Goal: Task Accomplishment & Management: Use online tool/utility

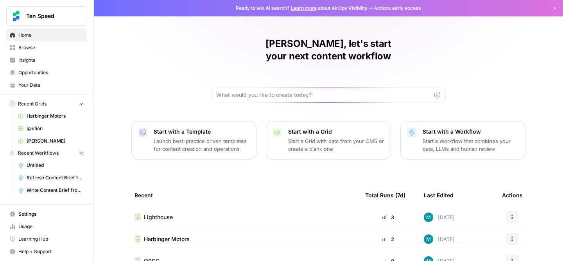
scroll to position [99, 0]
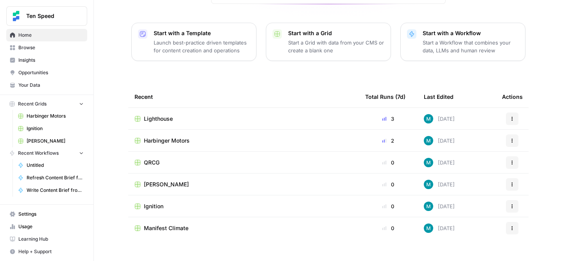
click at [161, 181] on div "[PERSON_NAME]" at bounding box center [244, 185] width 218 height 8
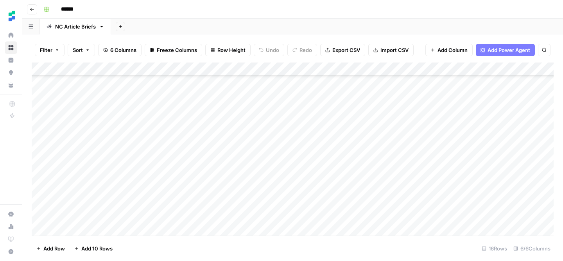
scroll to position [65, 0]
click at [88, 216] on div "Add Column" at bounding box center [293, 149] width 522 height 173
click at [214, 218] on div "Add Column" at bounding box center [293, 149] width 522 height 173
click at [291, 236] on footer "Add Row Add 10 Rows 16 Rows 6/6 Columns" at bounding box center [293, 248] width 522 height 25
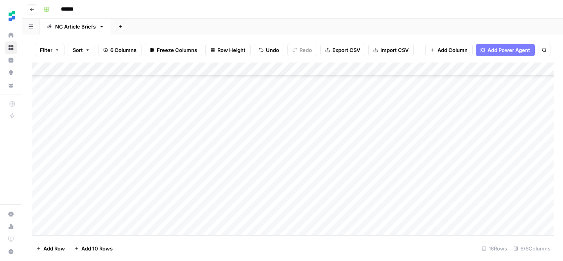
click at [290, 216] on div "Add Column" at bounding box center [293, 149] width 522 height 173
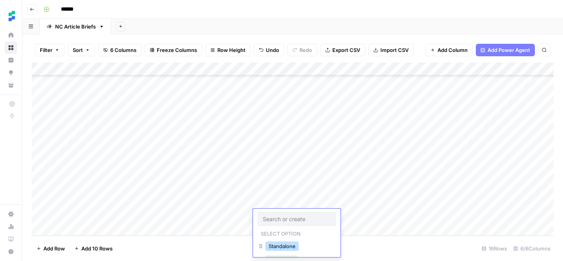
click at [291, 251] on button "Standalone" at bounding box center [282, 246] width 33 height 9
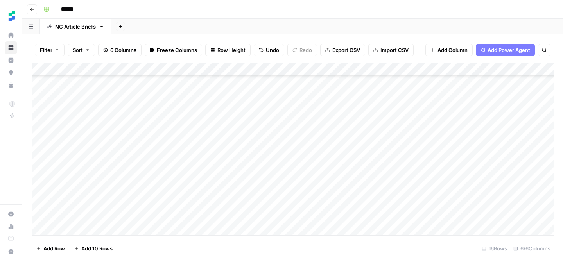
click at [403, 217] on div "Add Column" at bounding box center [293, 149] width 522 height 173
click at [78, 230] on div "Add Column" at bounding box center [293, 149] width 522 height 173
type textarea "**********"
click at [226, 220] on div "Add Column" at bounding box center [293, 149] width 522 height 173
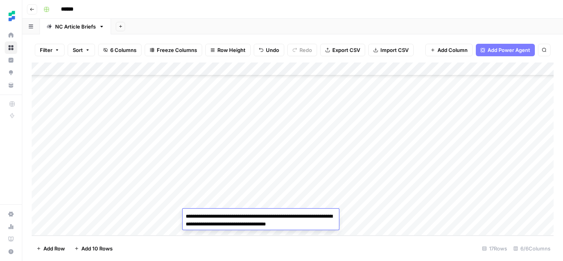
click at [246, 219] on textarea "**********" at bounding box center [261, 220] width 156 height 19
type textarea "**********"
click at [277, 253] on footer "Add Row Add 10 Rows 17 Rows 6/6 Columns" at bounding box center [293, 248] width 522 height 25
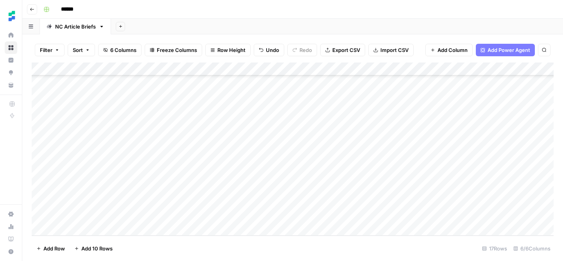
click at [288, 216] on div "Add Column" at bounding box center [293, 149] width 522 height 173
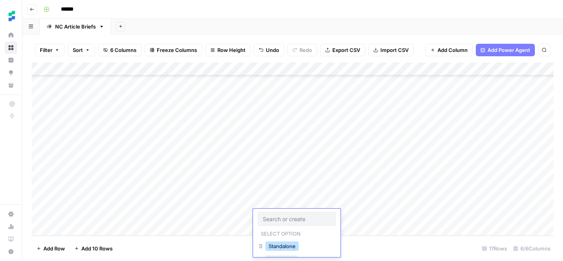
click at [289, 248] on button "Standalone" at bounding box center [282, 246] width 33 height 9
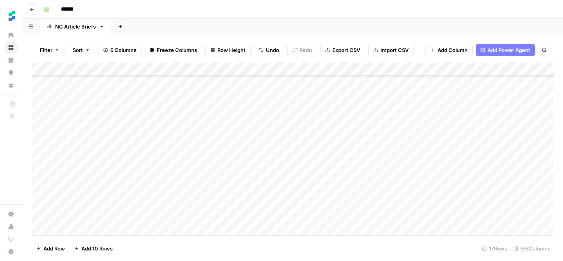
click at [348, 216] on div "Add Column" at bounding box center [293, 149] width 522 height 173
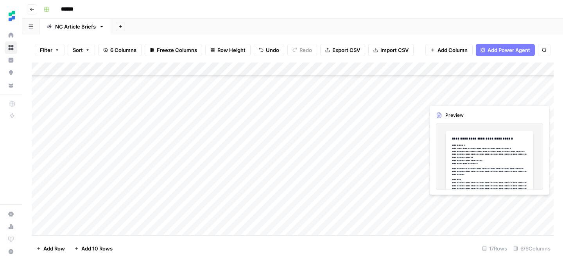
click at [75, 229] on div "Add Column" at bounding box center [293, 149] width 522 height 173
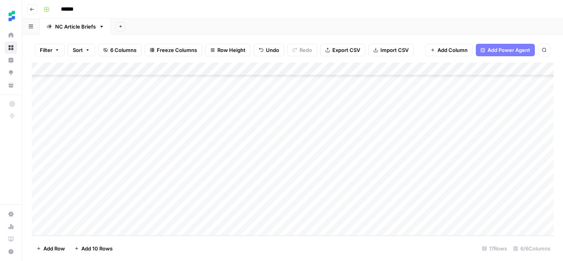
scroll to position [92, 0]
type textarea "**********"
click at [226, 219] on div "Add Column" at bounding box center [293, 149] width 522 height 173
type textarea "**********"
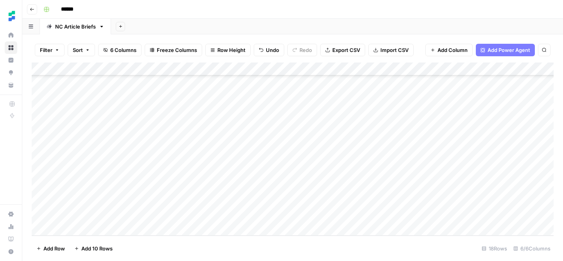
click at [334, 245] on footer "Add Row Add 10 Rows 18 Rows 6/6 Columns" at bounding box center [293, 248] width 522 height 25
click at [289, 214] on div "Add Column" at bounding box center [293, 149] width 522 height 173
click at [289, 215] on div "Add Column" at bounding box center [293, 149] width 522 height 173
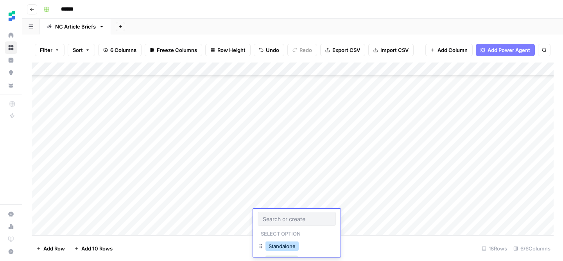
click at [290, 246] on button "Standalone" at bounding box center [282, 246] width 33 height 9
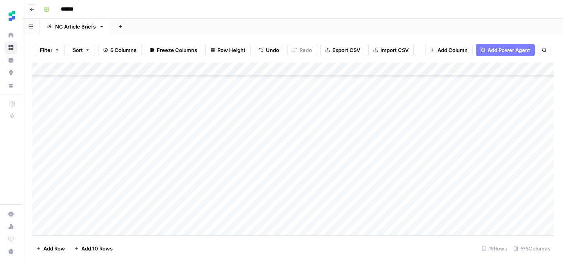
click at [403, 214] on div "Add Column" at bounding box center [293, 149] width 522 height 173
click at [76, 231] on div "Add Column" at bounding box center [293, 149] width 522 height 173
type textarea "**********"
click at [226, 220] on div "Add Column" at bounding box center [293, 149] width 522 height 173
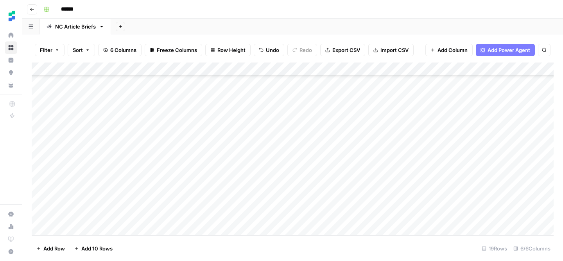
click at [294, 216] on div "Add Column" at bounding box center [293, 149] width 522 height 173
click at [293, 216] on div "Add Column" at bounding box center [293, 149] width 522 height 173
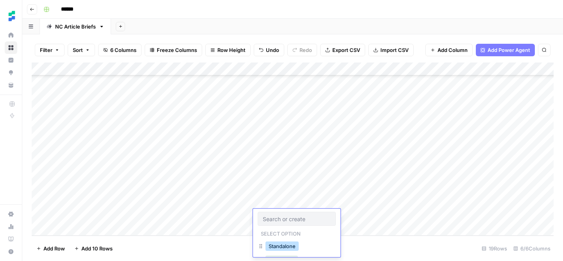
click at [283, 248] on button "Standalone" at bounding box center [282, 246] width 33 height 9
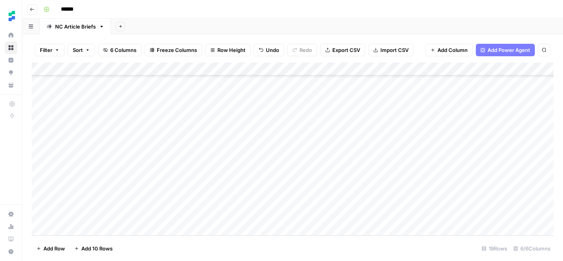
click at [397, 215] on div "Add Column" at bounding box center [293, 149] width 522 height 173
click at [476, 176] on div "Add Column" at bounding box center [293, 149] width 522 height 173
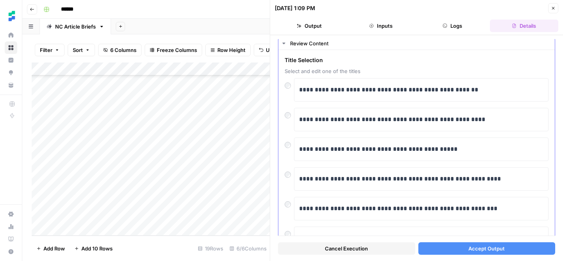
scroll to position [21, 0]
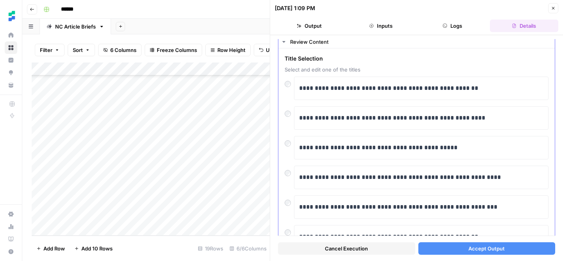
click at [288, 147] on div at bounding box center [289, 141] width 9 height 11
click at [501, 245] on span "Accept Output" at bounding box center [487, 249] width 36 height 8
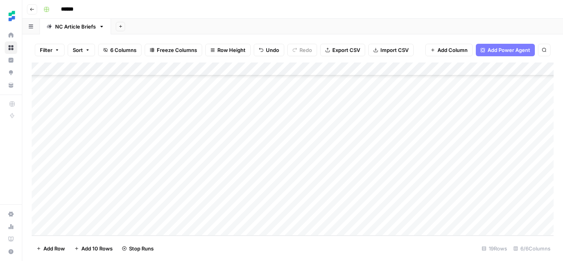
click at [476, 188] on div "Add Column" at bounding box center [293, 149] width 522 height 173
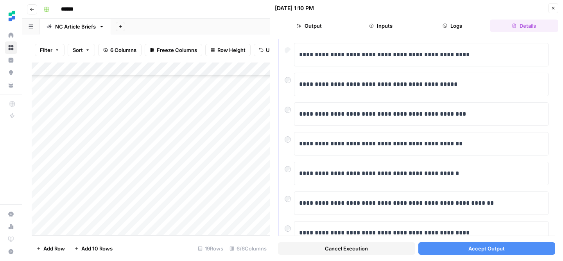
scroll to position [115, 0]
click at [472, 252] on span "Accept Output" at bounding box center [487, 249] width 36 height 8
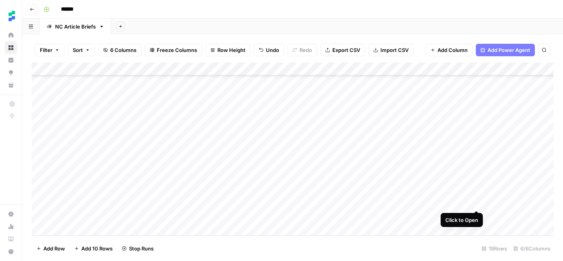
click at [477, 201] on div "Add Column" at bounding box center [293, 149] width 522 height 173
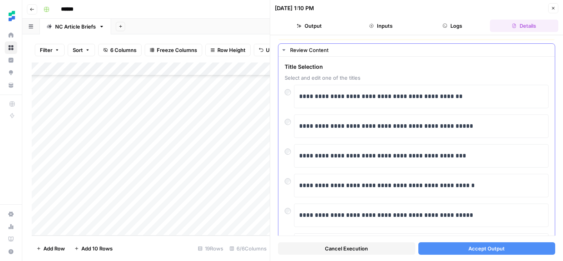
scroll to position [11, 0]
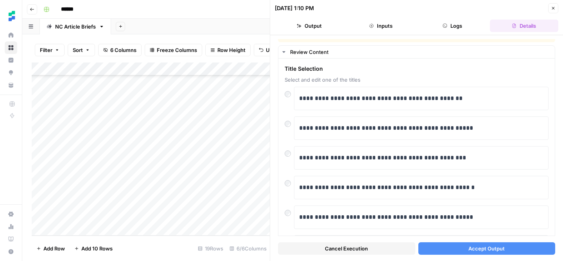
click at [463, 251] on button "Accept Output" at bounding box center [487, 249] width 137 height 13
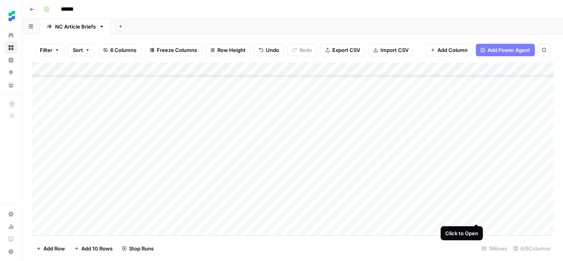
click at [478, 216] on div "Add Column" at bounding box center [293, 149] width 522 height 173
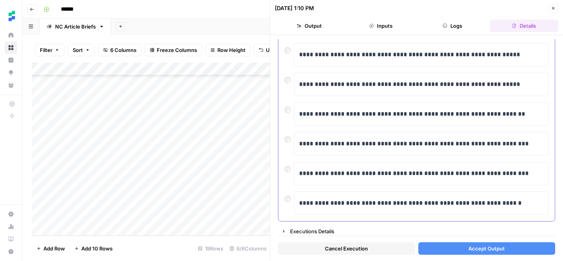
scroll to position [175, 0]
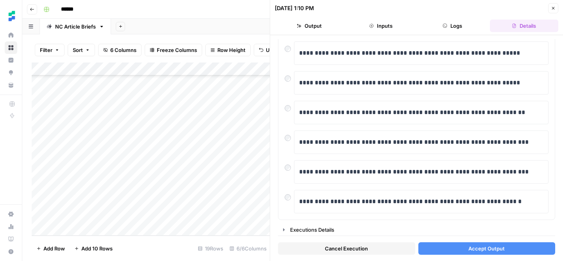
click at [471, 248] on span "Accept Output" at bounding box center [487, 249] width 36 height 8
